Goal: Book appointment/travel/reservation

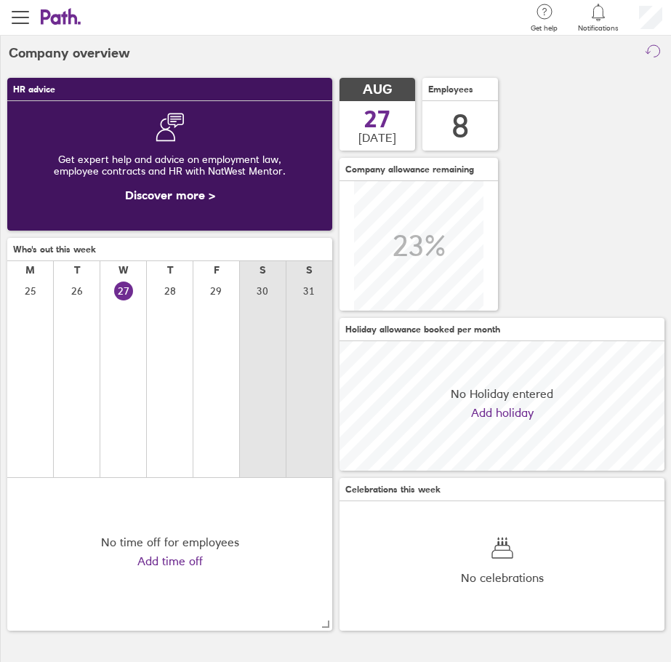
scroll to position [129, 325]
click at [28, 8] on button "button" at bounding box center [20, 17] width 41 height 35
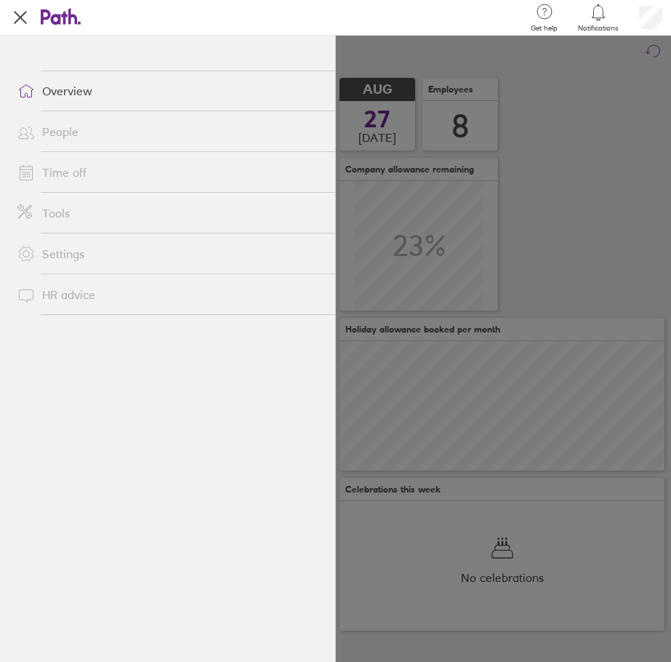
click at [45, 167] on link "Time off" at bounding box center [170, 172] width 329 height 29
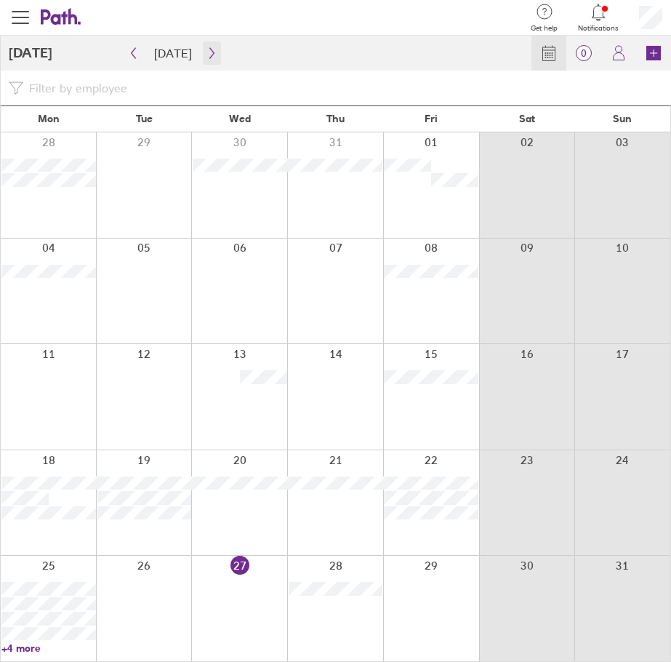
click at [209, 55] on icon "button" at bounding box center [212, 53] width 11 height 12
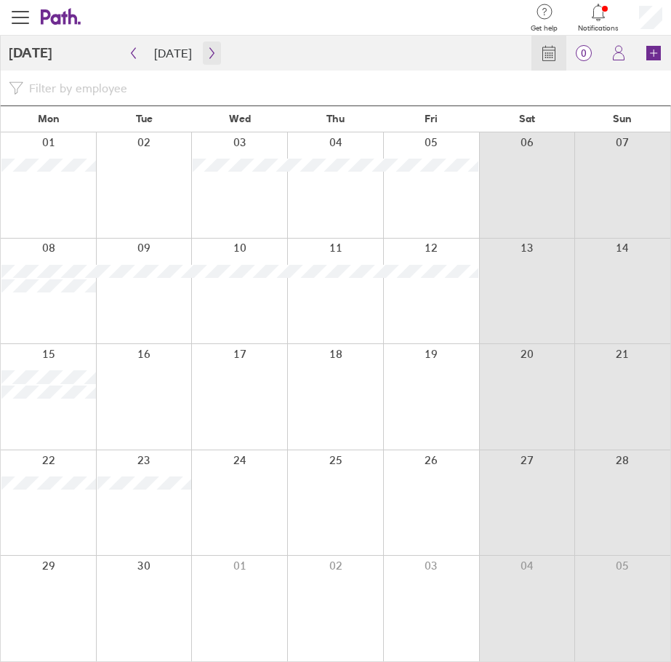
click at [213, 57] on button "button" at bounding box center [212, 52] width 18 height 23
